Goal: Transaction & Acquisition: Purchase product/service

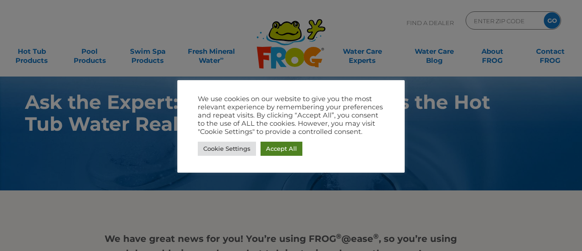
click at [273, 147] on link "Accept All" at bounding box center [282, 148] width 42 height 14
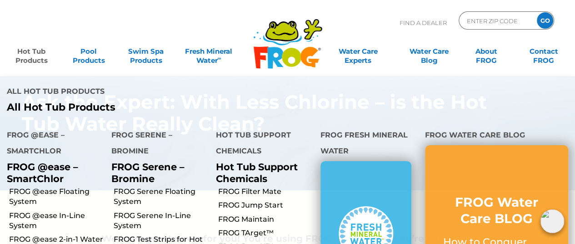
click at [37, 53] on link "Hot Tub Products" at bounding box center [31, 51] width 45 height 18
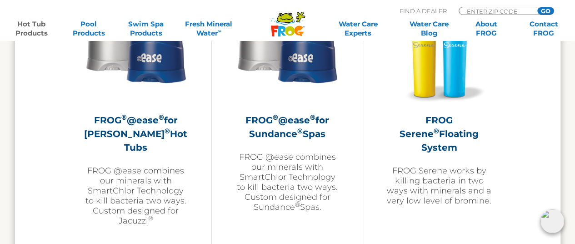
scroll to position [1683, 0]
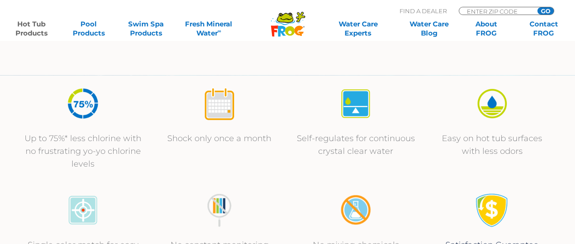
scroll to position [318, 0]
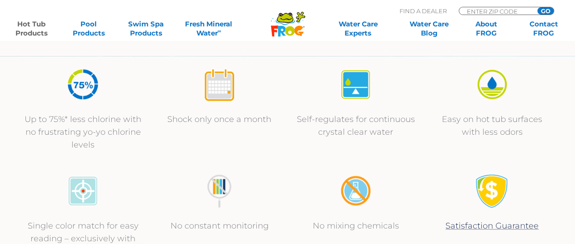
click at [473, 7] on div "ENTER ZIP CODE GO" at bounding box center [507, 11] width 96 height 8
click at [473, 10] on input "Zip Code Form" at bounding box center [496, 11] width 61 height 8
type input "28127"
click at [541, 8] on input "GO" at bounding box center [546, 10] width 16 height 7
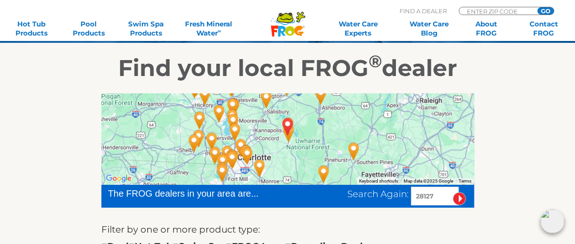
scroll to position [91, 0]
